Goal: Task Accomplishment & Management: Complete application form

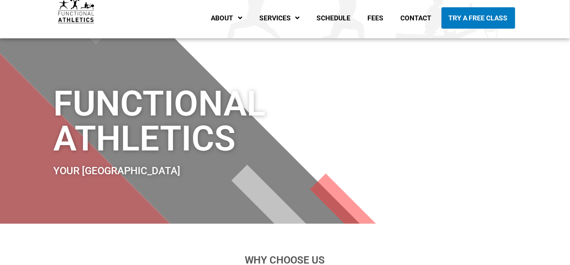
scroll to position [28, 0]
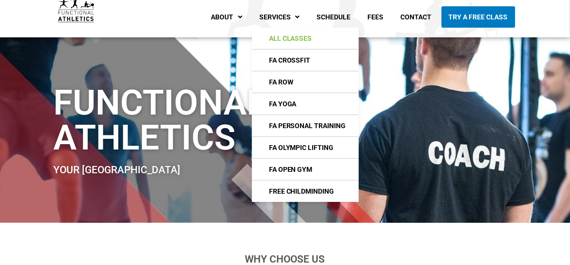
click at [293, 37] on link "All Classes" at bounding box center [305, 38] width 107 height 21
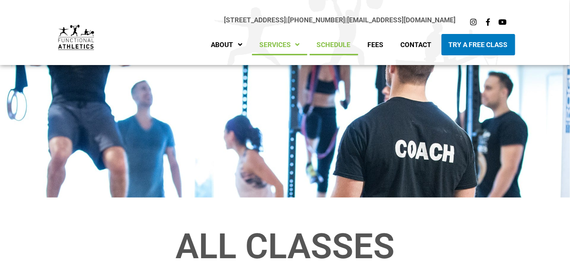
click at [337, 52] on link "Schedule" at bounding box center [334, 44] width 48 height 21
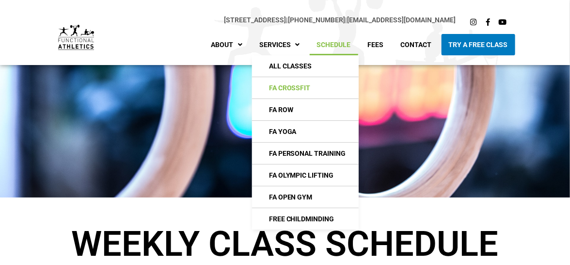
click at [289, 82] on link "FA CrossFIt" at bounding box center [305, 87] width 107 height 21
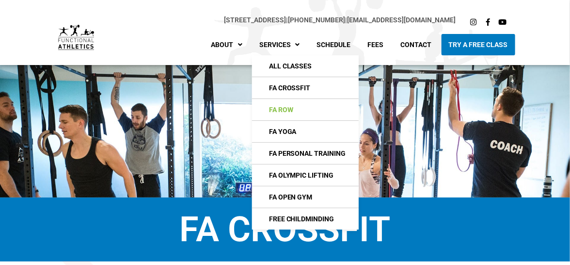
click at [297, 110] on link "FA Row" at bounding box center [305, 109] width 107 height 21
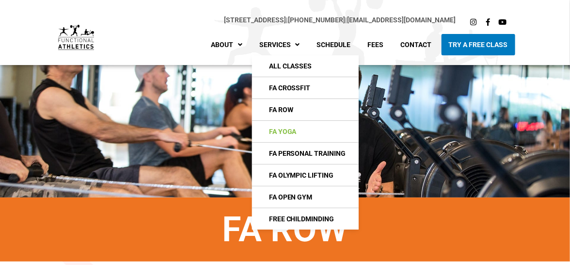
click at [282, 130] on link "FA Yoga" at bounding box center [305, 131] width 107 height 21
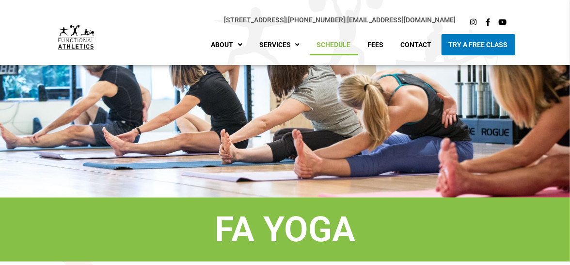
click at [345, 45] on link "Schedule" at bounding box center [334, 44] width 48 height 21
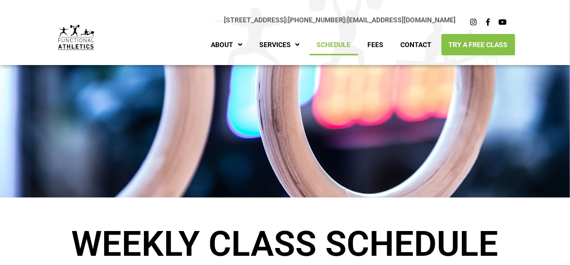
click at [465, 49] on link "Try A Free Class" at bounding box center [479, 44] width 74 height 21
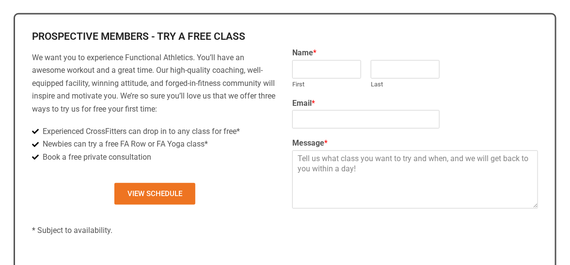
scroll to position [309, 0]
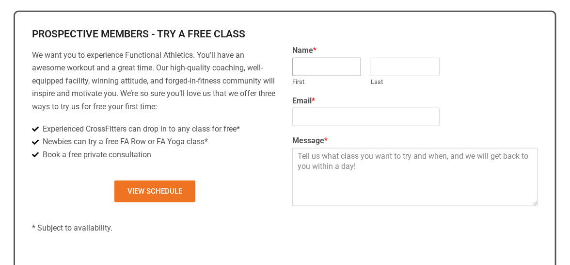
click at [306, 58] on input "First" at bounding box center [326, 67] width 69 height 18
type input "[PERSON_NAME]"
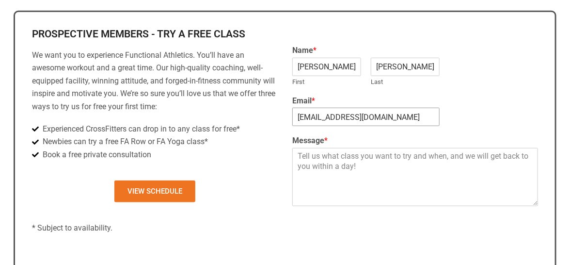
type input "[EMAIL_ADDRESS][DOMAIN_NAME]"
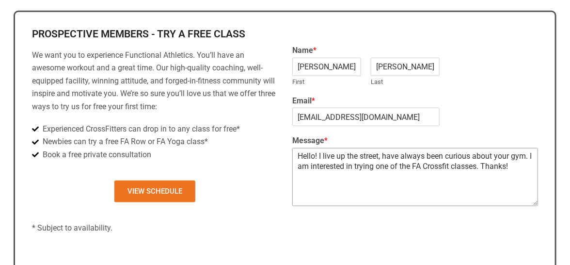
type textarea "Hello! I live up the street, have always been curious about your gym. I am inte…"
type input "1"
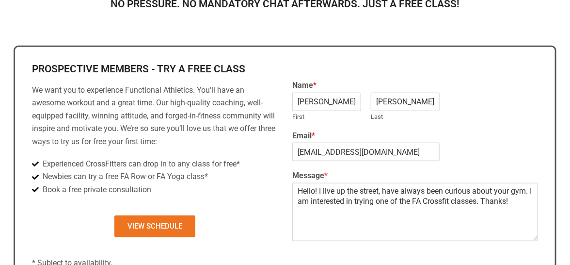
click at [226, 149] on div "Prospective Members - Try a Free Class We want you to experience Functional Ath…" at bounding box center [155, 201] width 260 height 289
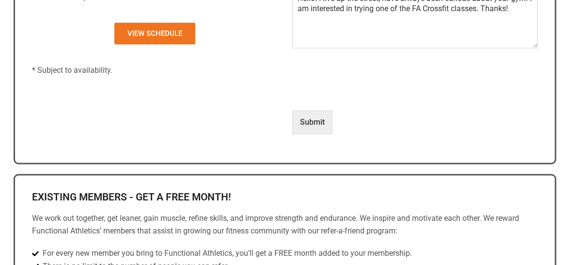
scroll to position [467, 0]
click at [331, 130] on button "Submit" at bounding box center [312, 122] width 40 height 23
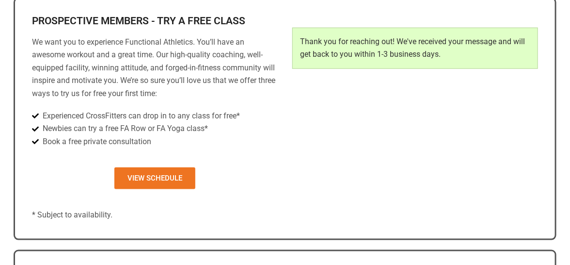
scroll to position [301, 0]
